Goal: Task Accomplishment & Management: Manage account settings

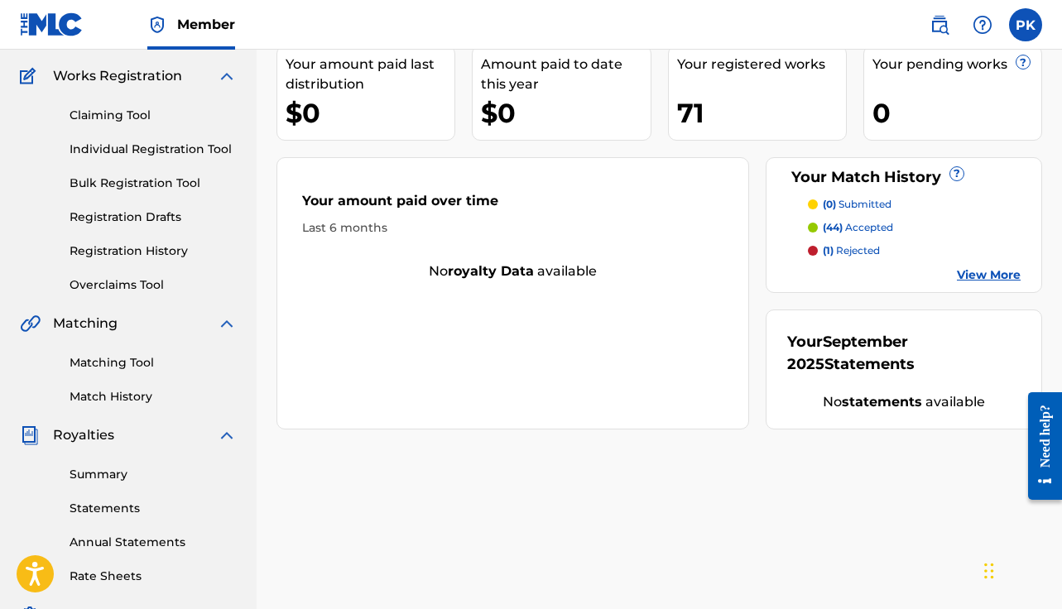
scroll to position [129, 0]
click at [147, 269] on div "Claiming Tool Individual Registration Tool Bulk Registration Tool Registration …" at bounding box center [128, 189] width 217 height 208
click at [134, 280] on link "Overclaims Tool" at bounding box center [153, 284] width 167 height 17
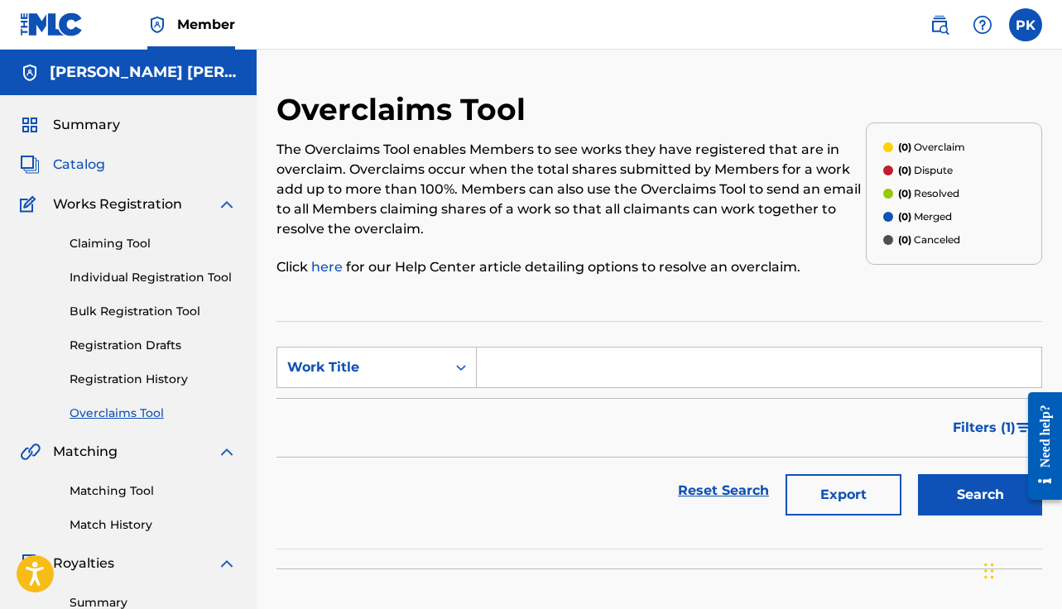
click at [74, 163] on span "Catalog" at bounding box center [79, 165] width 52 height 20
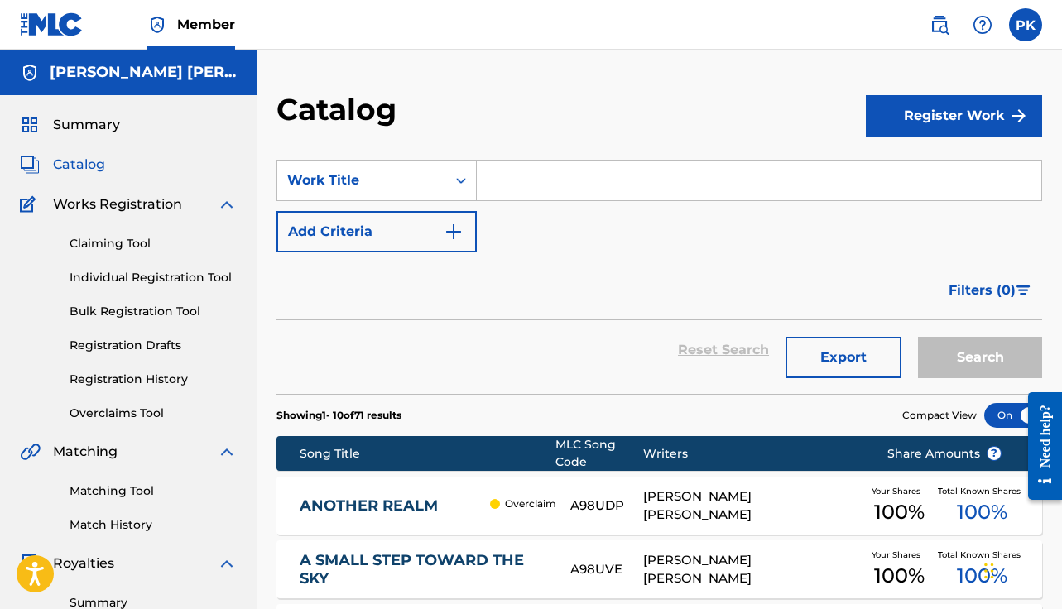
click at [385, 515] on div "ANOTHER REALM Overclaim A98UDP [PERSON_NAME] [PERSON_NAME] Your Shares 100 % To…" at bounding box center [659, 506] width 766 height 58
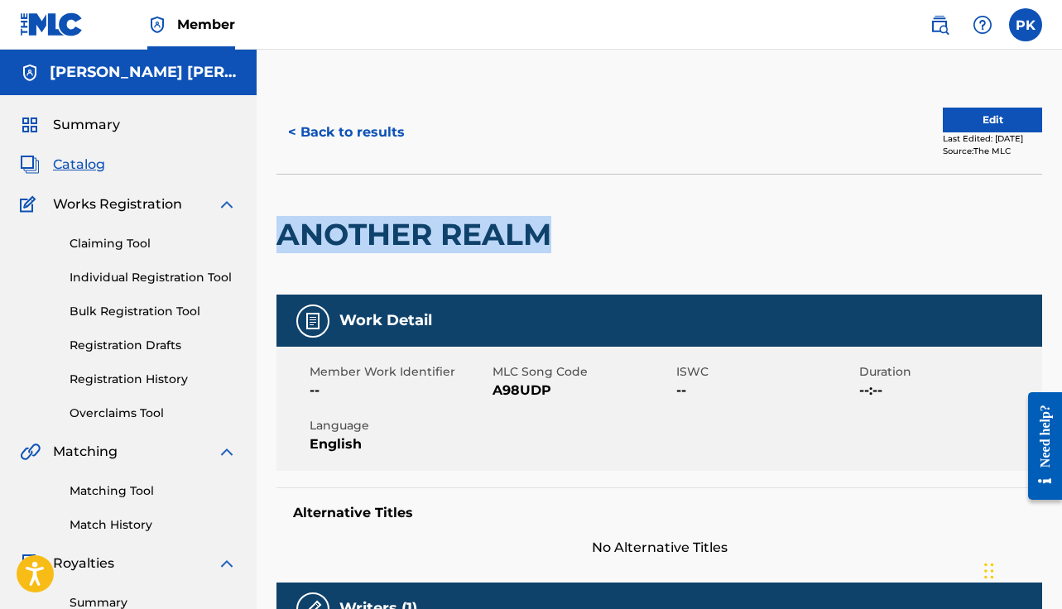
drag, startPoint x: 552, startPoint y: 238, endPoint x: 283, endPoint y: 240, distance: 269.0
click at [283, 240] on h2 "ANOTHER REALM" at bounding box center [417, 234] width 283 height 37
copy h2 "ANOTHER REALM"
click at [112, 416] on link "Overclaims Tool" at bounding box center [153, 413] width 167 height 17
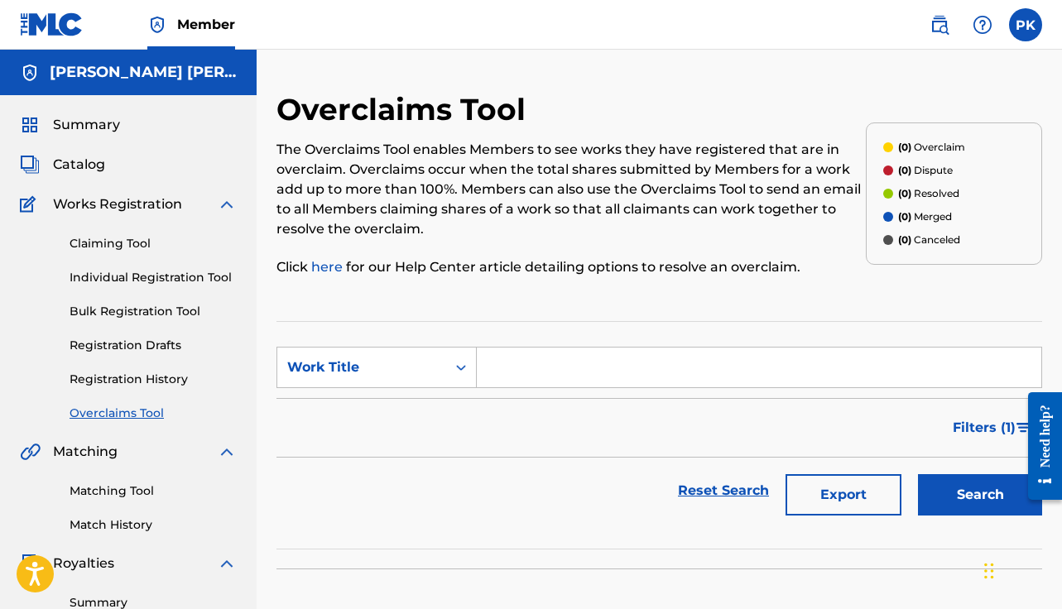
click at [489, 387] on div "Search Form" at bounding box center [759, 367] width 565 height 41
click at [507, 368] on input "Search Form" at bounding box center [759, 368] width 565 height 40
paste input "ANOTHER REALM"
type input "ANOTHER REALM"
click at [965, 500] on button "Search" at bounding box center [980, 494] width 124 height 41
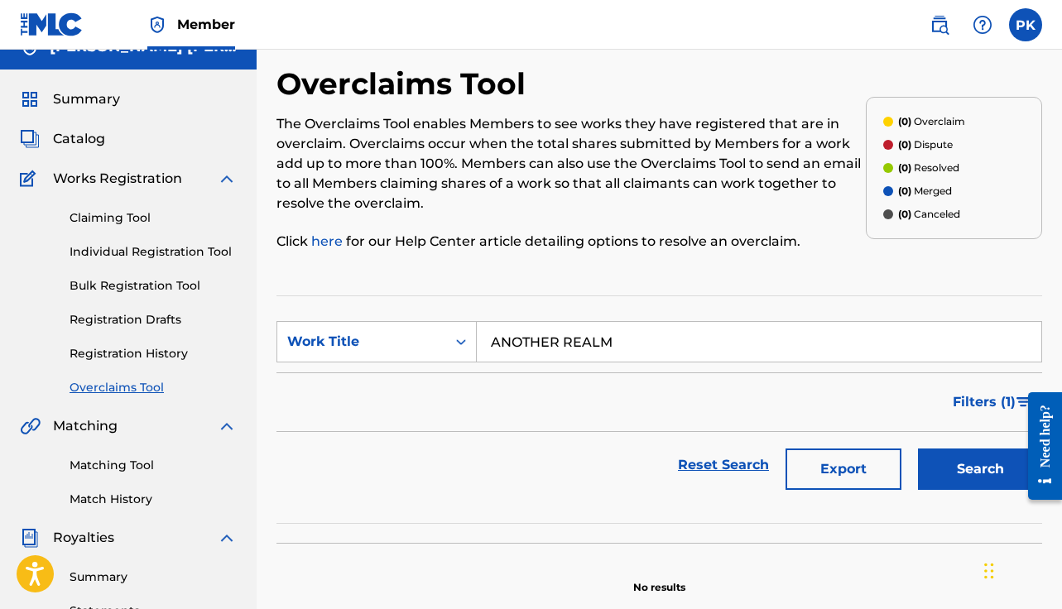
scroll to position [17, 0]
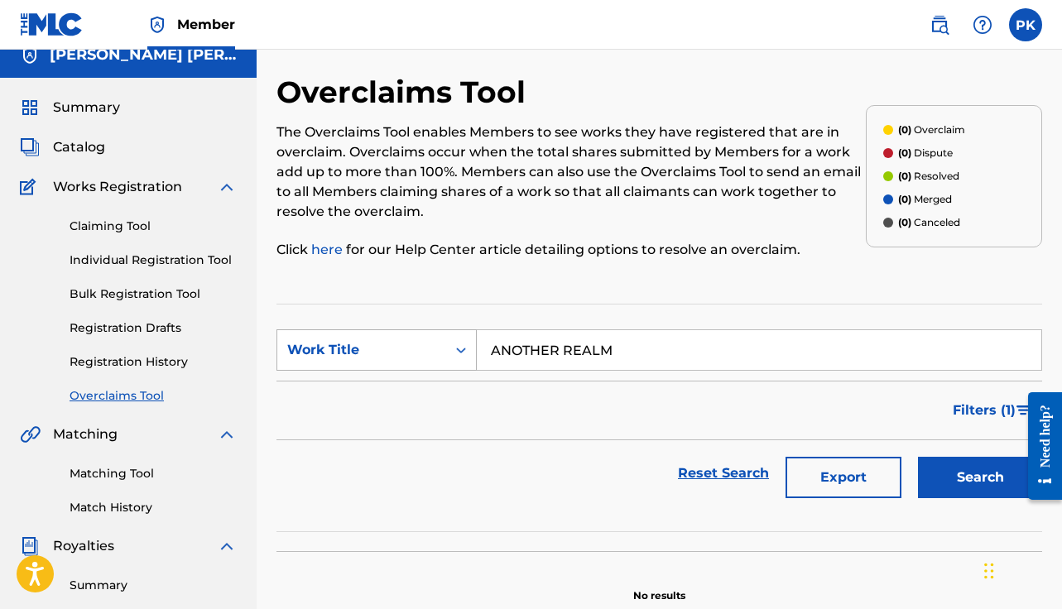
click at [405, 336] on div "Work Title" at bounding box center [361, 349] width 169 height 31
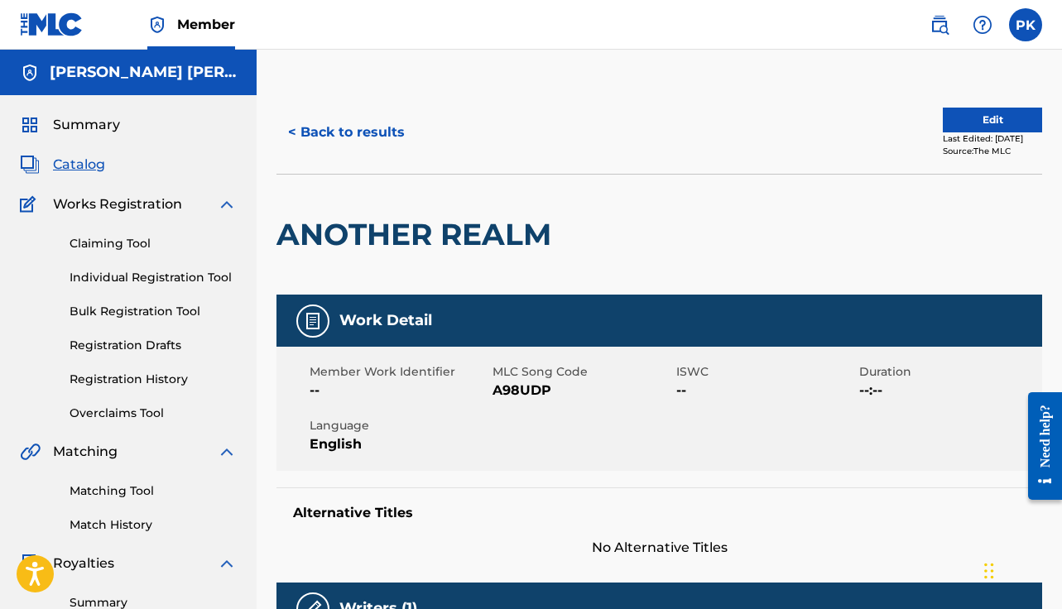
click at [517, 388] on span "A98UDP" at bounding box center [582, 391] width 179 height 20
copy span "A98UDP"
click at [118, 403] on div "Claiming Tool Individual Registration Tool Bulk Registration Tool Registration …" at bounding box center [128, 318] width 217 height 208
click at [118, 410] on link "Overclaims Tool" at bounding box center [153, 413] width 167 height 17
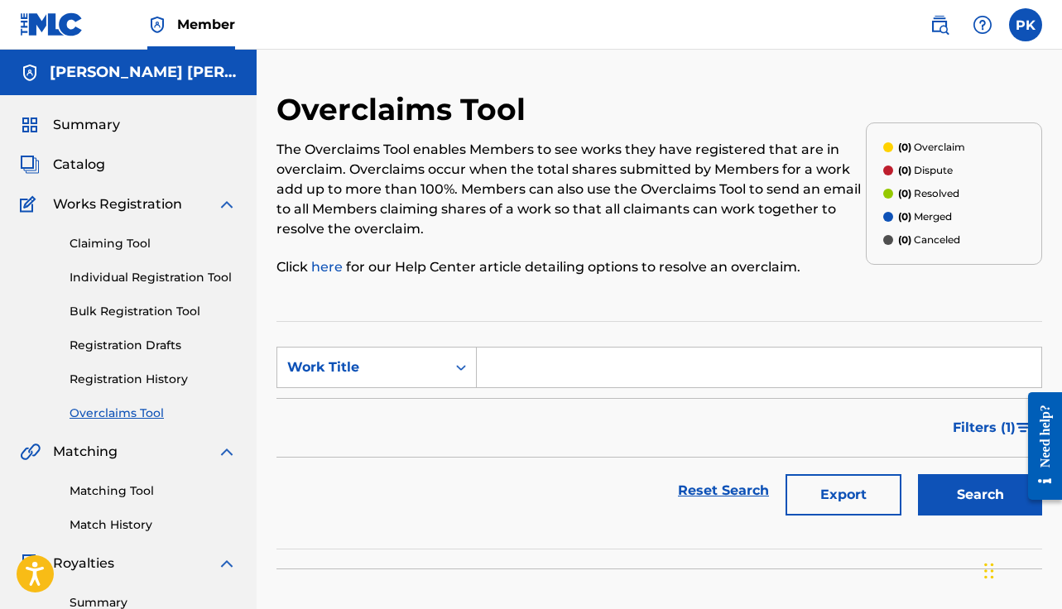
click at [513, 370] on input "Search Form" at bounding box center [759, 368] width 565 height 40
click at [401, 370] on div "Work Title" at bounding box center [361, 368] width 149 height 20
click at [381, 450] on div "Overclaim ID" at bounding box center [376, 450] width 199 height 41
click at [514, 355] on input "Search Form" at bounding box center [759, 368] width 565 height 40
click at [425, 362] on div "Overclaim ID" at bounding box center [361, 368] width 149 height 20
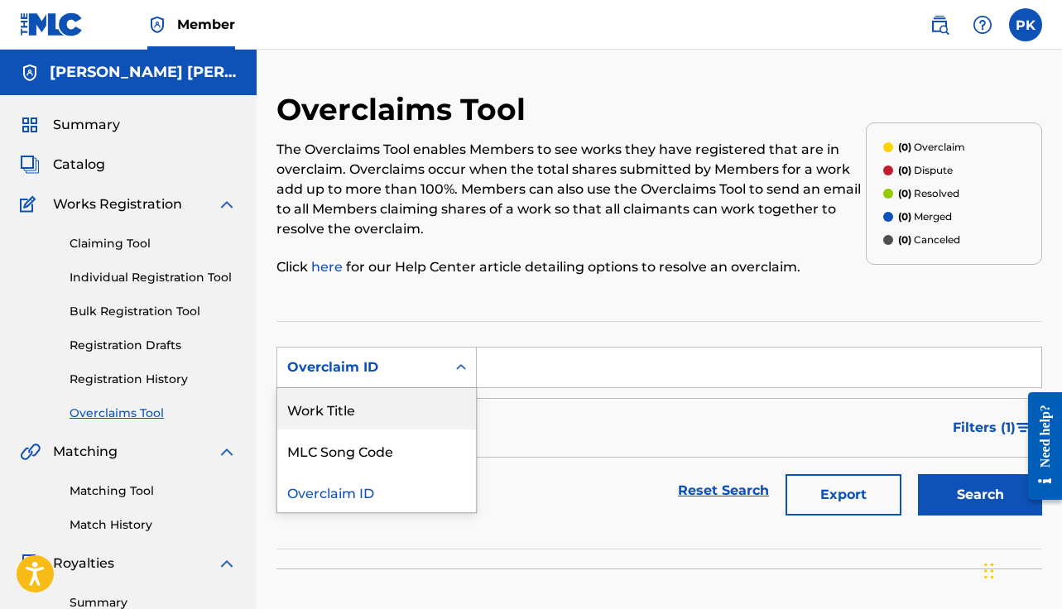
click at [413, 413] on div "Work Title" at bounding box center [376, 408] width 199 height 41
click at [709, 376] on input "Search Form" at bounding box center [759, 368] width 565 height 40
paste input "A98UDP"
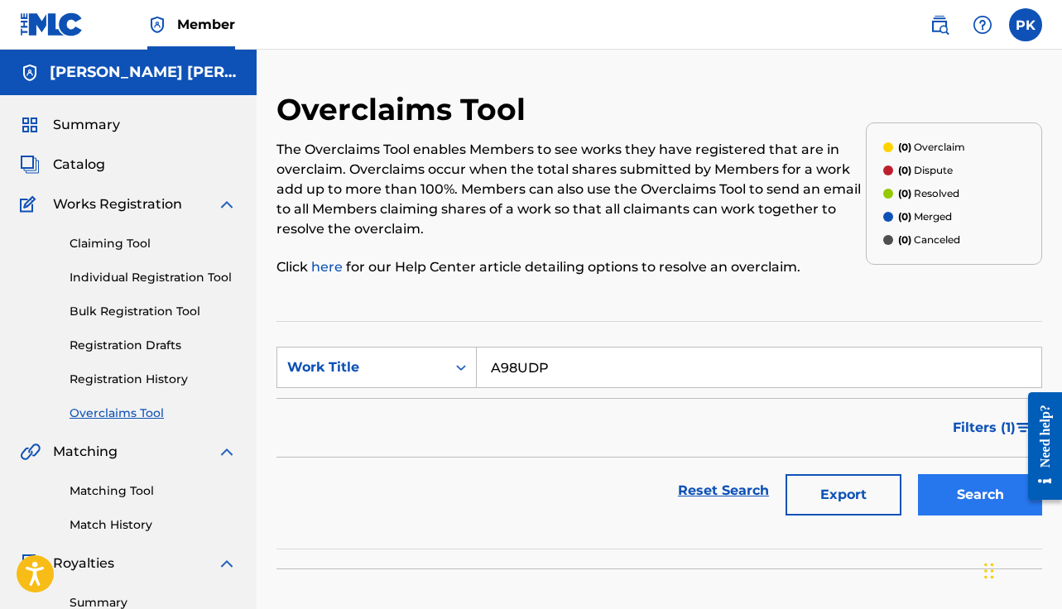
type input "A98UDP"
click at [954, 478] on button "Search" at bounding box center [980, 494] width 124 height 41
click at [75, 119] on span "Summary" at bounding box center [86, 125] width 67 height 20
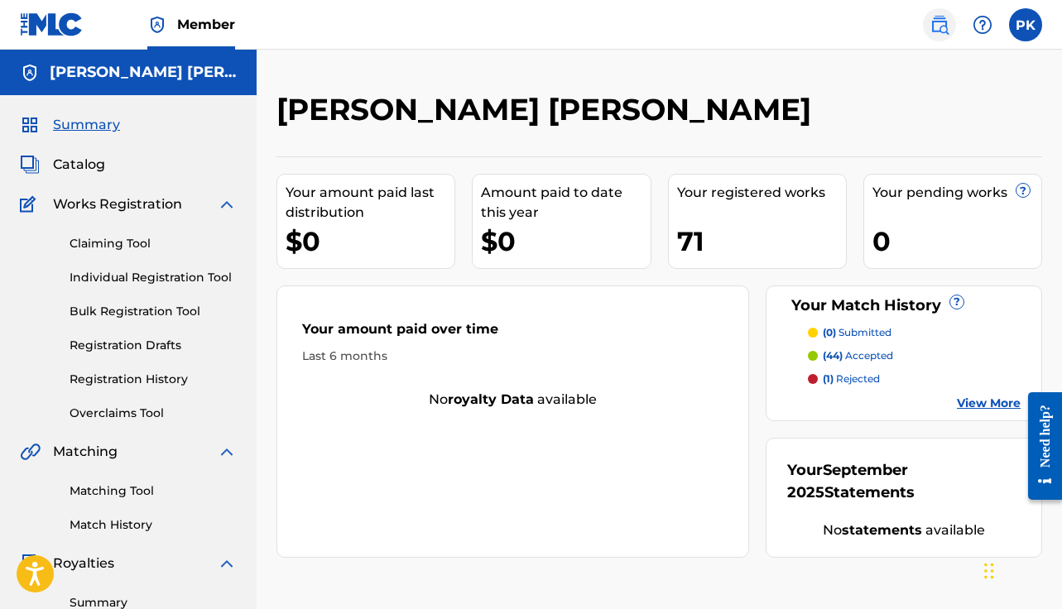
click at [939, 26] on img at bounding box center [940, 25] width 20 height 20
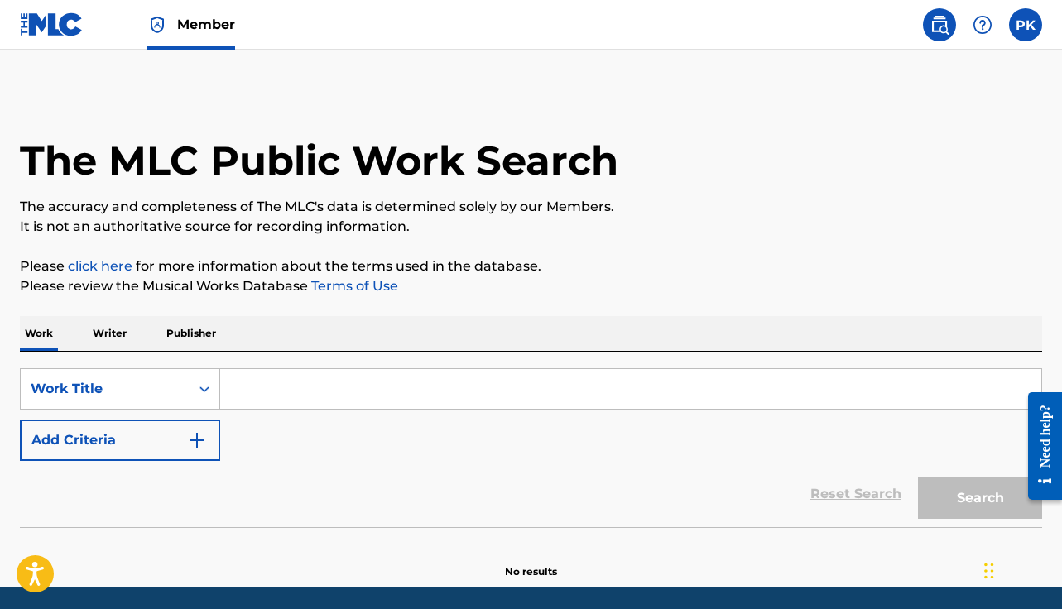
click at [276, 385] on input "Search Form" at bounding box center [630, 389] width 821 height 40
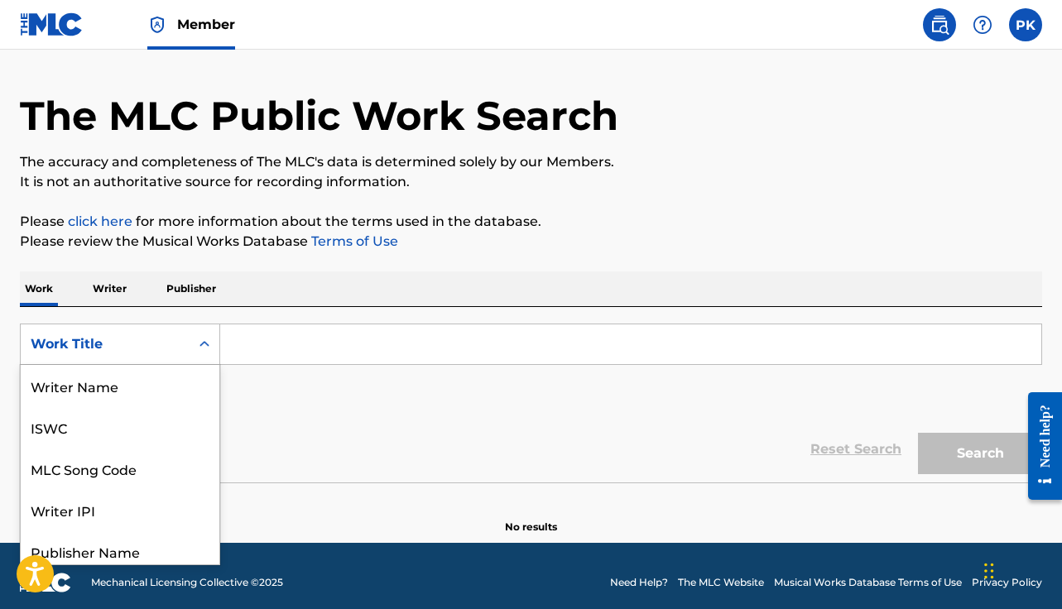
scroll to position [50, 0]
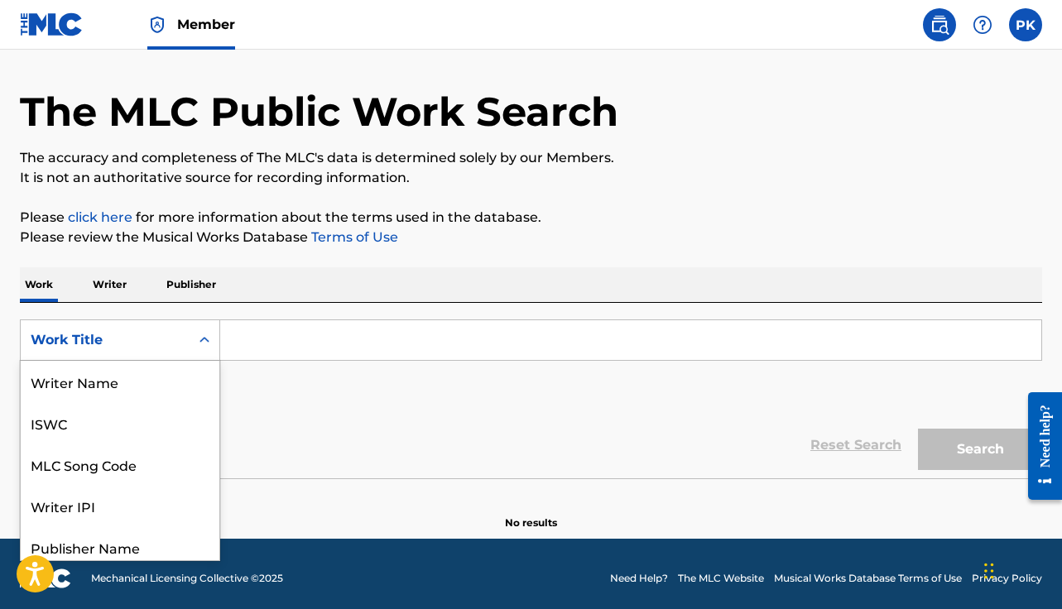
click at [130, 361] on div "Work Title selected, 8 of 8. 8 results available. Use Up and Down to choose opt…" at bounding box center [120, 340] width 200 height 41
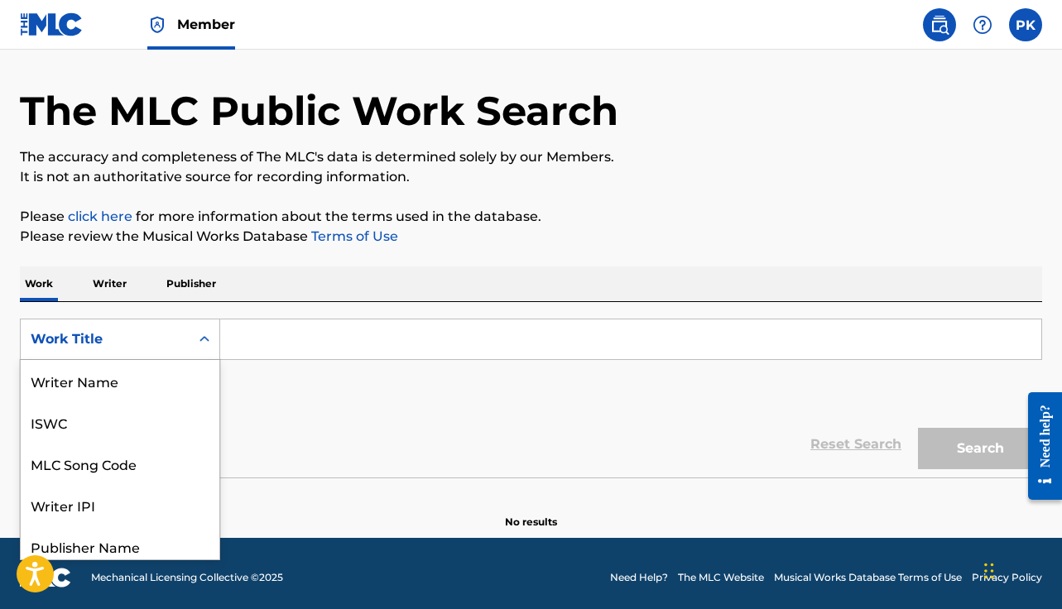
scroll to position [83, 0]
click at [192, 339] on div "Search Form" at bounding box center [205, 339] width 30 height 30
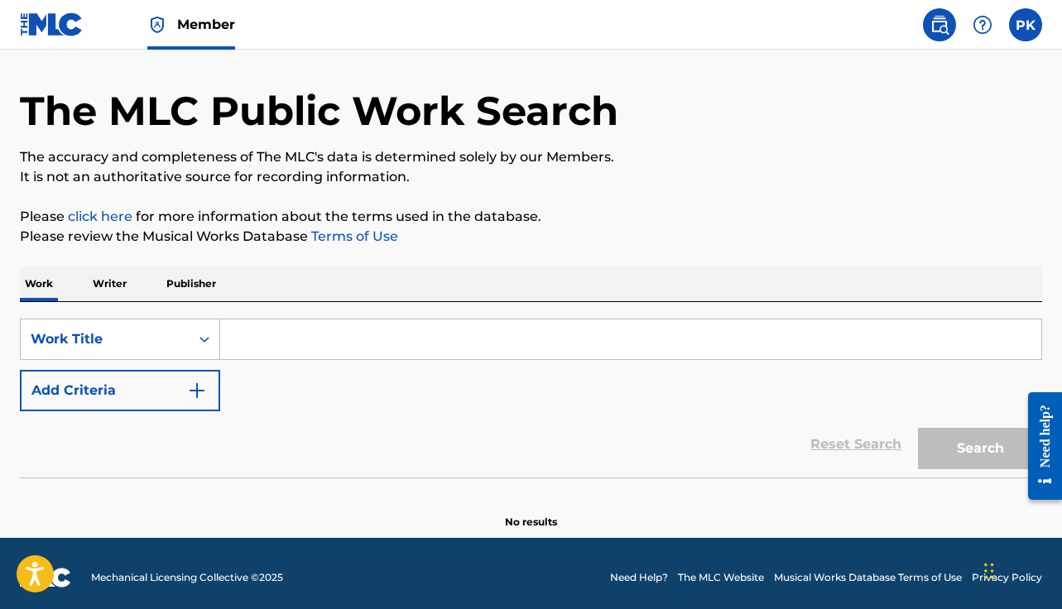
click at [122, 288] on p "Writer" at bounding box center [110, 284] width 44 height 35
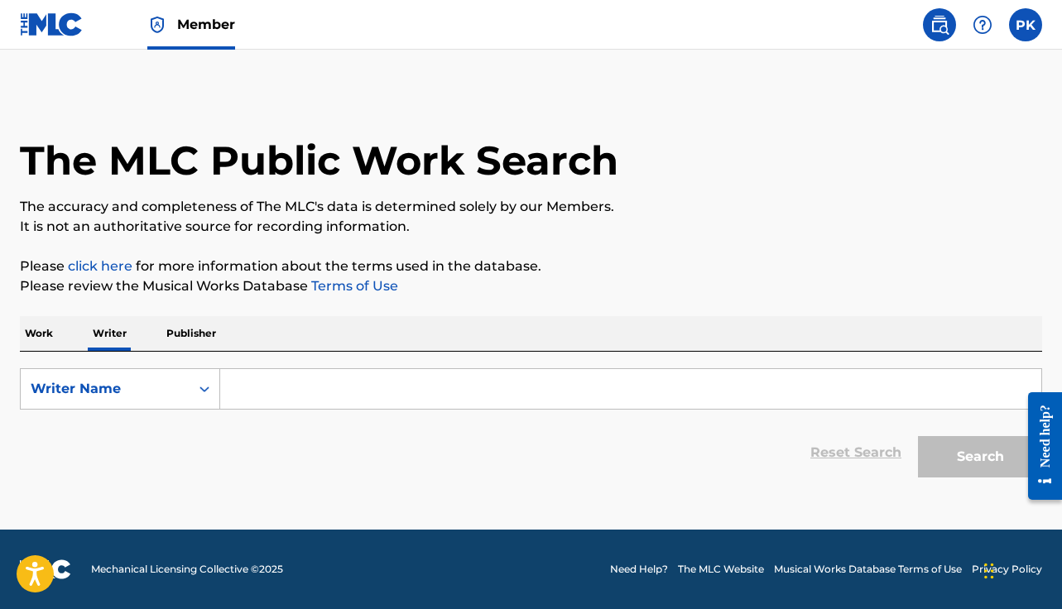
click at [317, 402] on input "Search Form" at bounding box center [630, 389] width 821 height 40
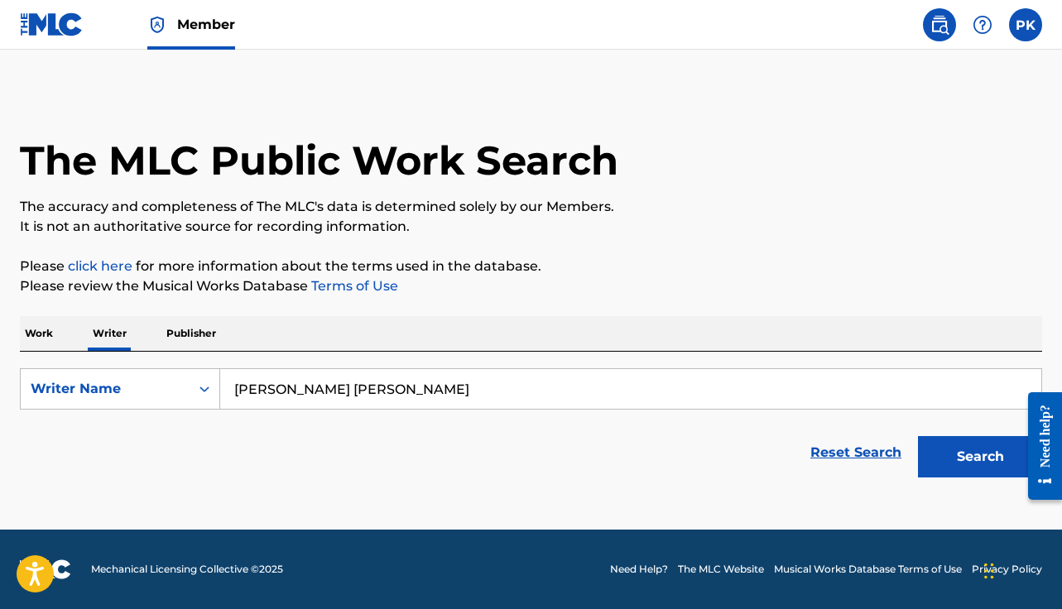
type input "[PERSON_NAME] [PERSON_NAME]"
click at [980, 457] on button "Search" at bounding box center [980, 456] width 124 height 41
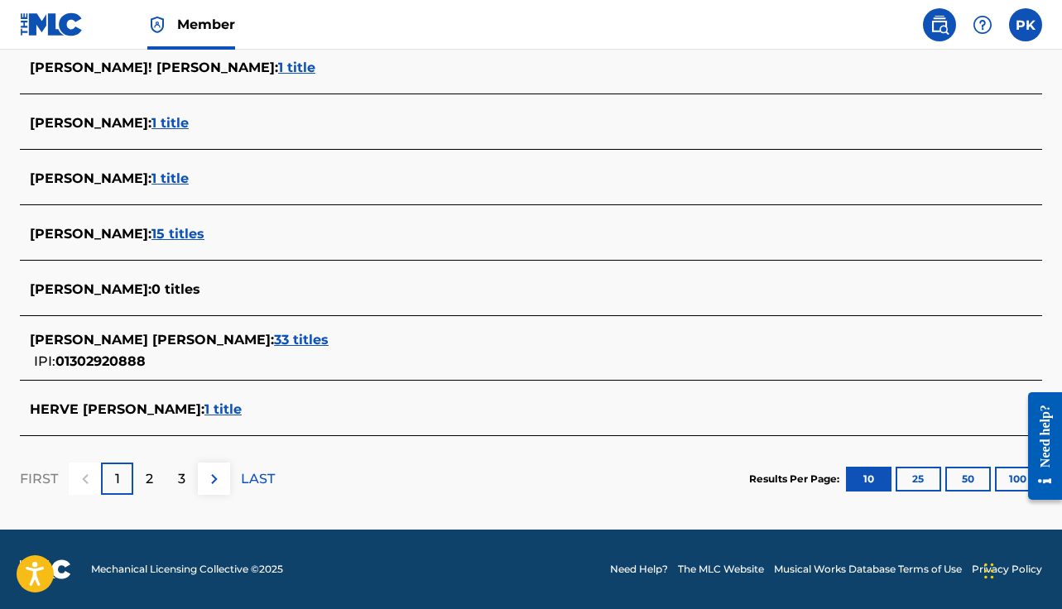
scroll to position [650, 0]
click at [274, 332] on span "33 titles" at bounding box center [301, 340] width 55 height 16
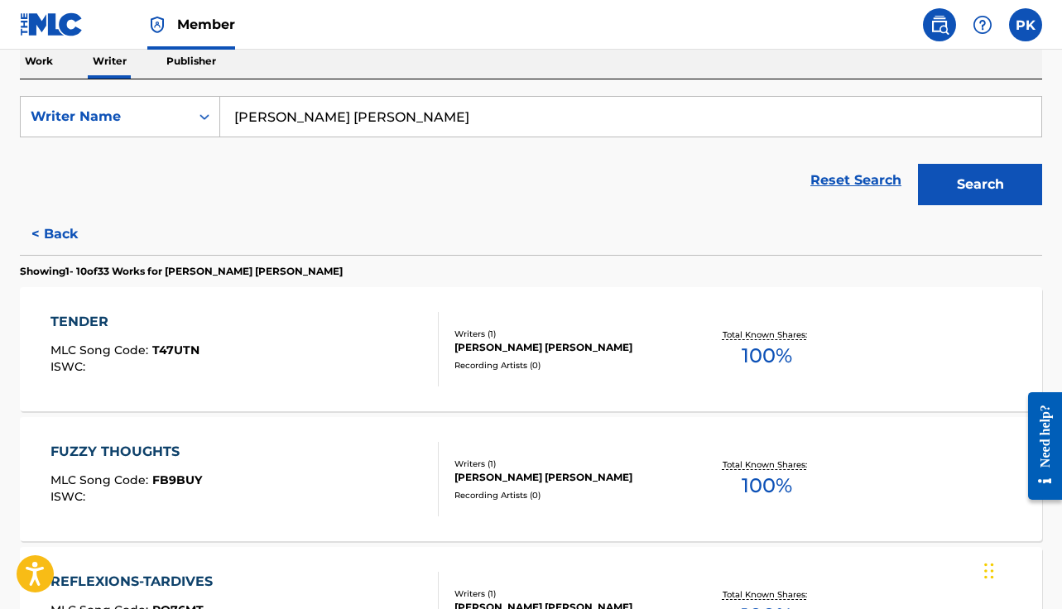
scroll to position [278, 0]
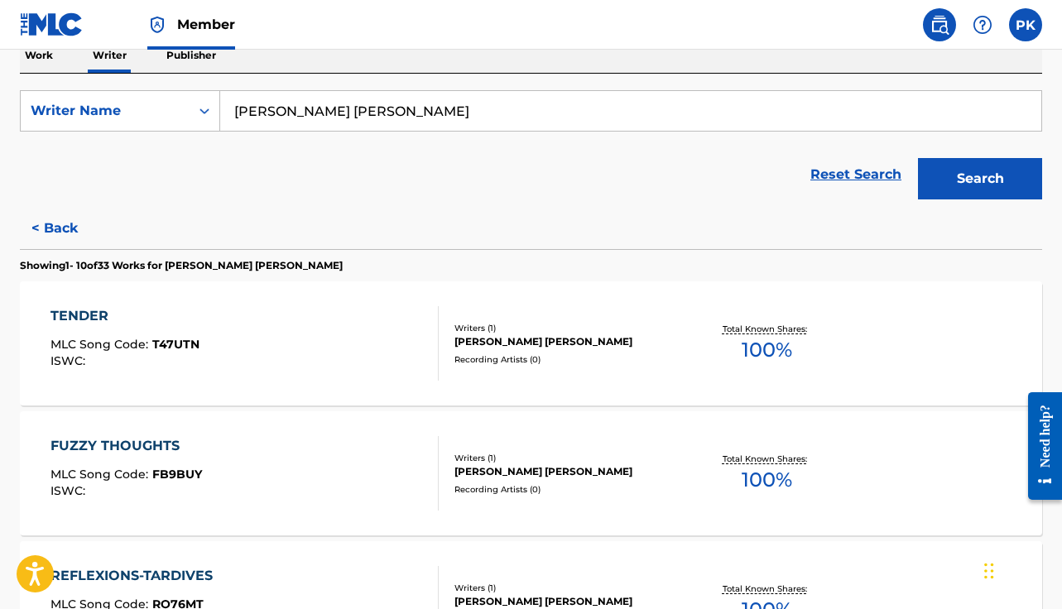
click at [359, 364] on div "TENDER MLC Song Code : T47UTN ISWC :" at bounding box center [244, 343] width 388 height 75
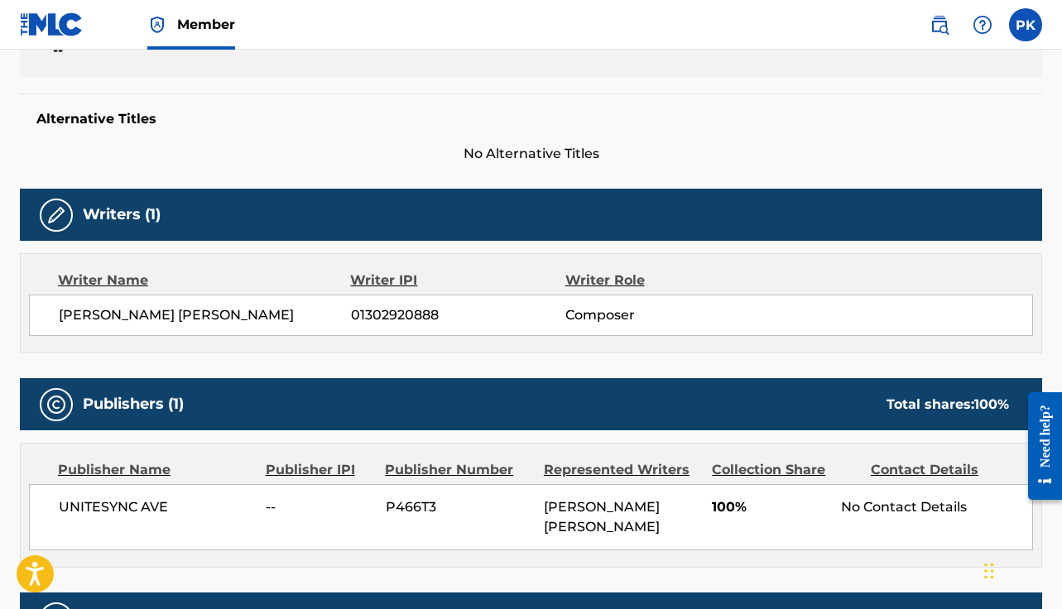
scroll to position [384, 0]
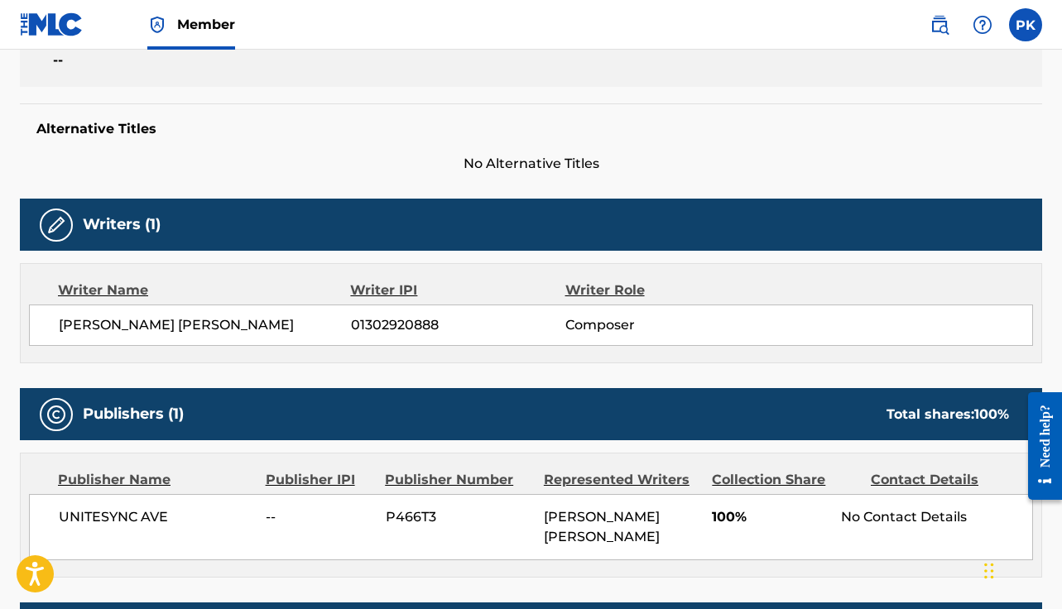
click at [34, 26] on img at bounding box center [52, 24] width 64 height 24
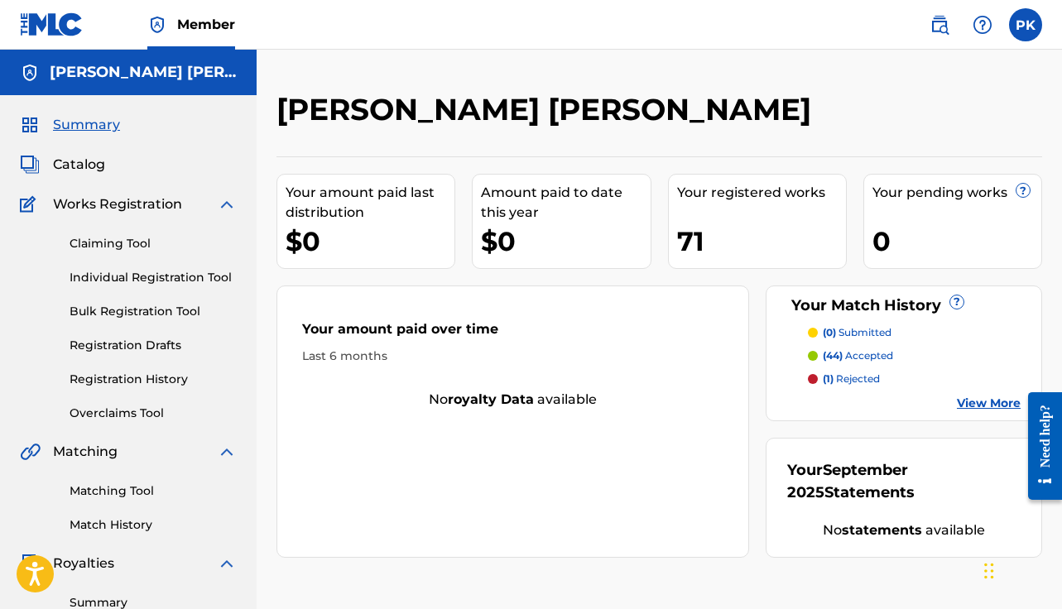
click at [105, 171] on div "Catalog" at bounding box center [128, 165] width 217 height 20
click at [81, 166] on span "Catalog" at bounding box center [79, 165] width 52 height 20
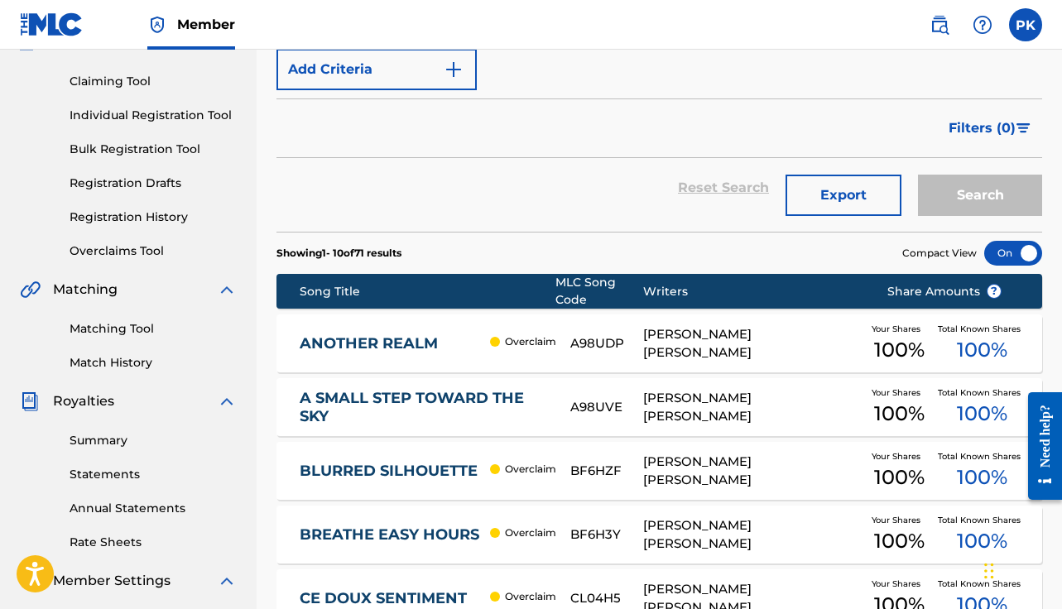
scroll to position [176, 0]
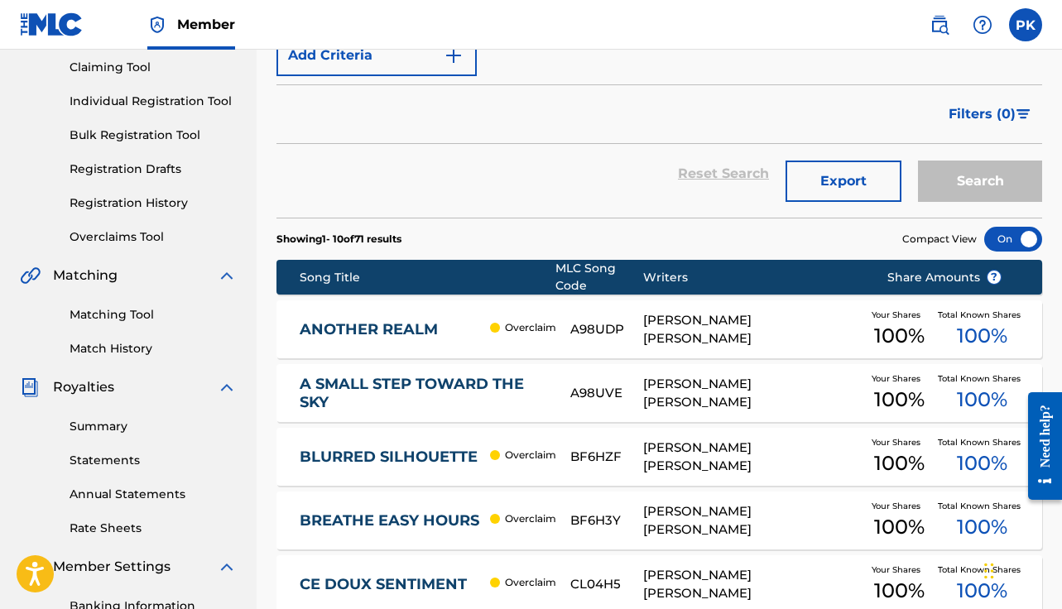
click at [641, 401] on div "A98UVE" at bounding box center [606, 393] width 73 height 19
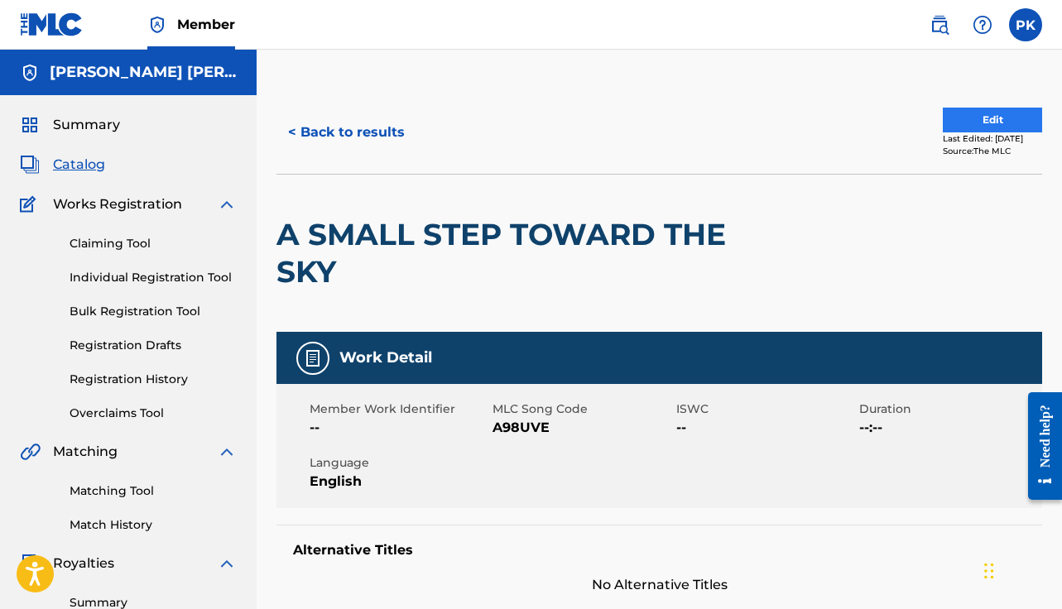
click at [955, 118] on button "Edit" at bounding box center [992, 120] width 99 height 25
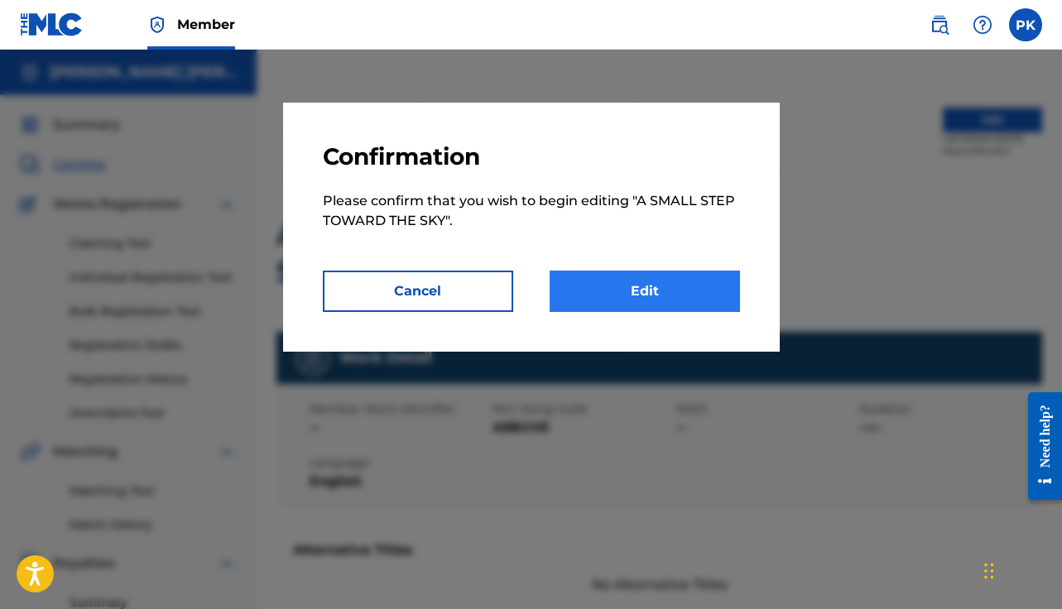
click at [602, 279] on link "Edit" at bounding box center [645, 291] width 190 height 41
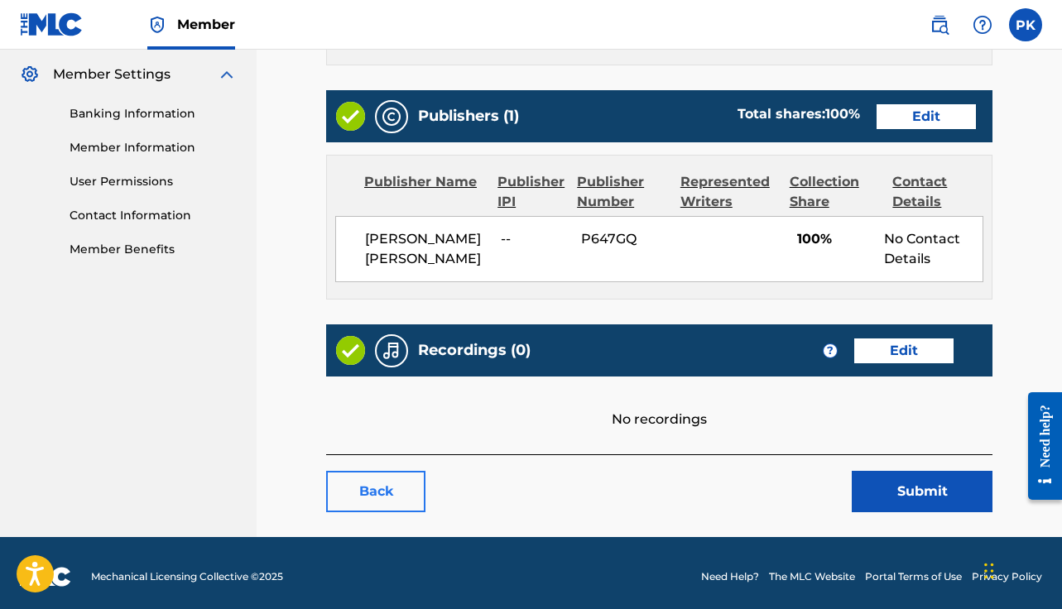
scroll to position [668, 0]
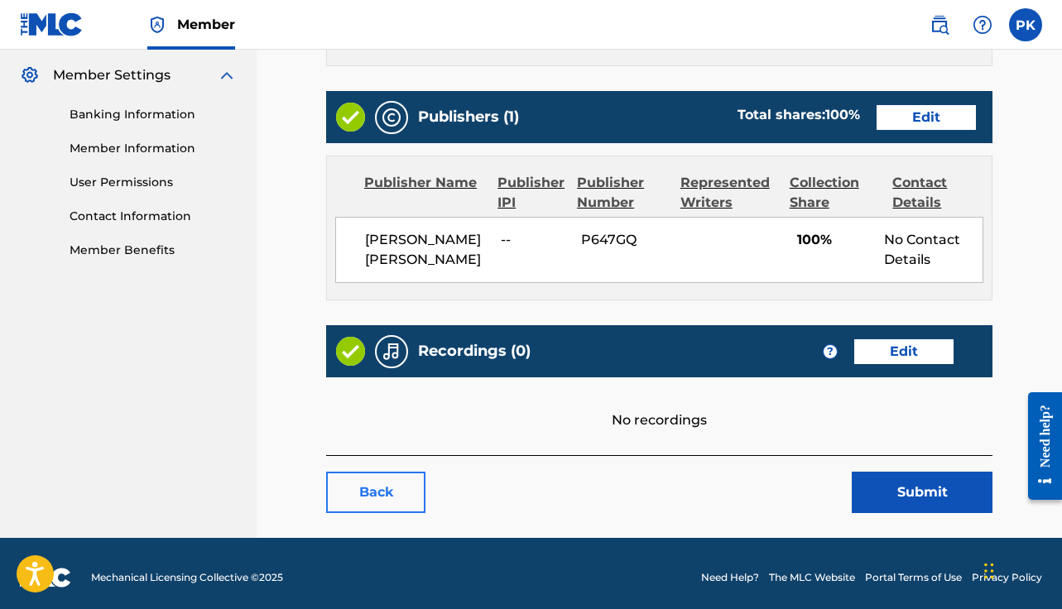
click at [390, 483] on link "Back" at bounding box center [375, 492] width 99 height 41
